Goal: Transaction & Acquisition: Purchase product/service

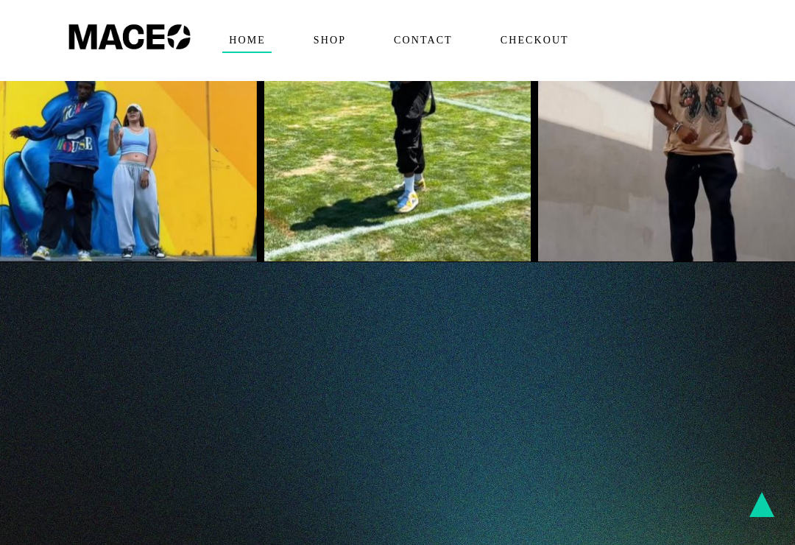
scroll to position [2572, 0]
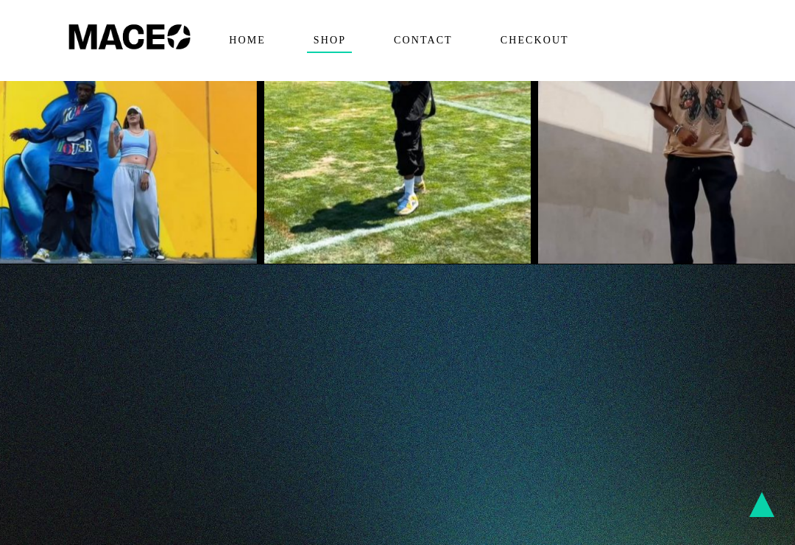
click at [322, 51] on span "Shop" at bounding box center [329, 41] width 45 height 24
